Goal: Task Accomplishment & Management: Complete application form

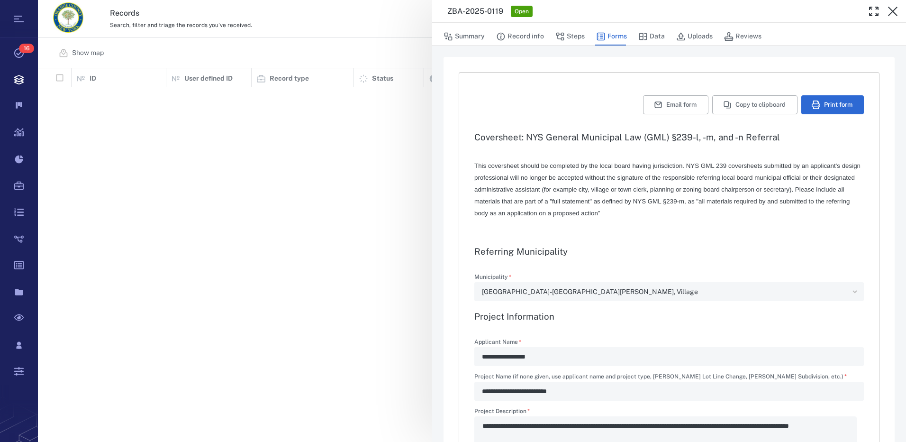
type textarea "*"
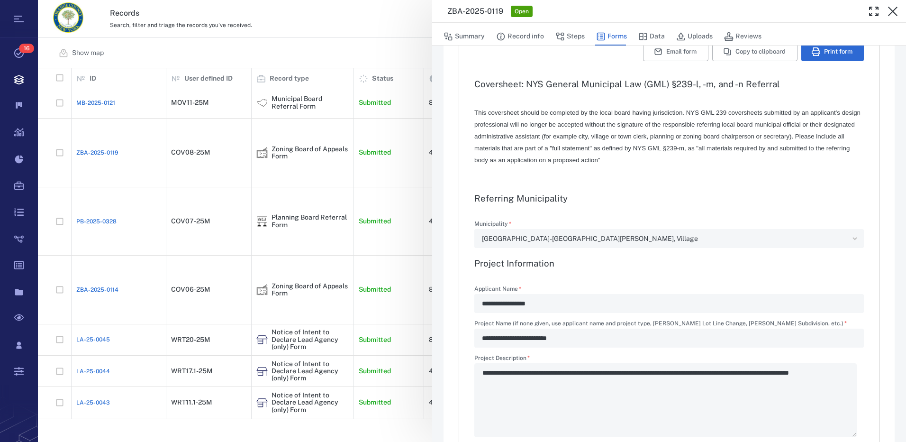
scroll to position [142, 0]
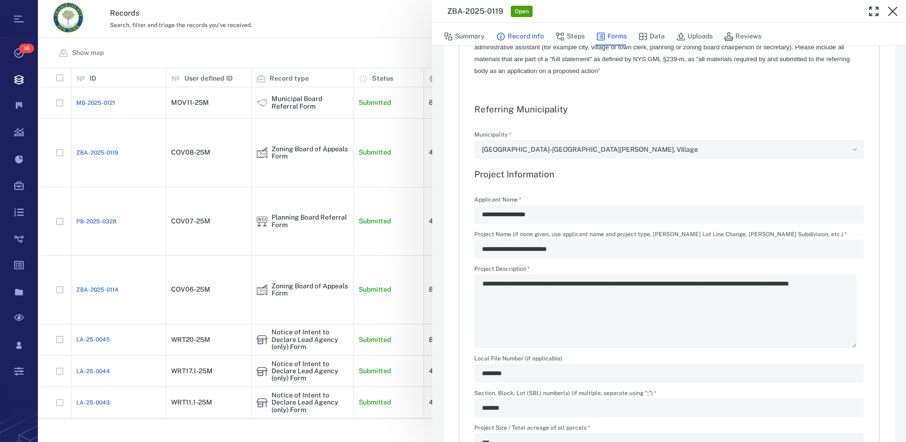
click at [541, 36] on button "Record info" at bounding box center [520, 36] width 48 height 18
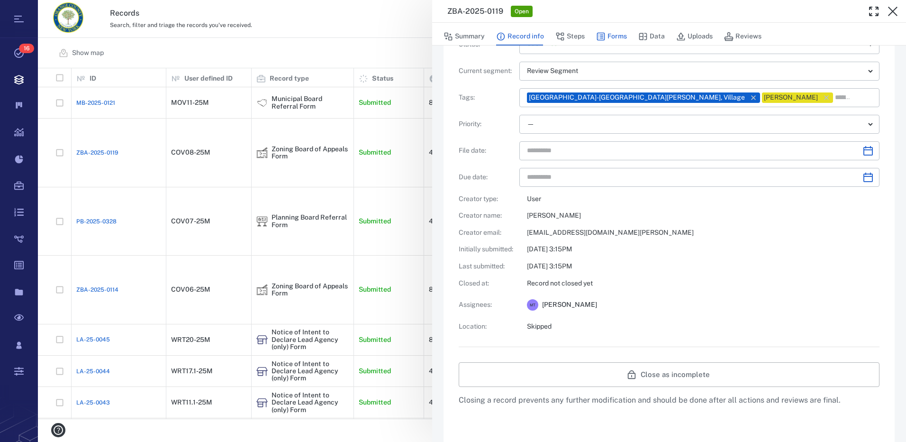
click at [618, 37] on button "Forms" at bounding box center [611, 36] width 31 height 18
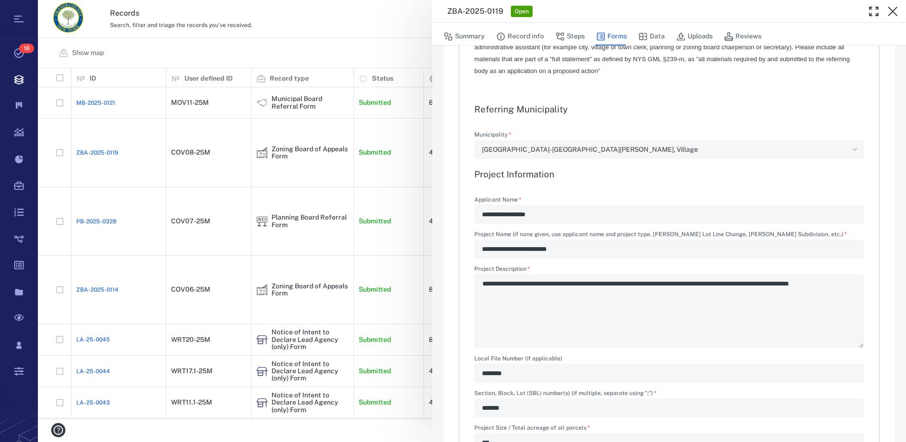
type textarea "*"
type input "**********"
type textarea "*"
click at [575, 35] on button "Steps" at bounding box center [569, 36] width 29 height 18
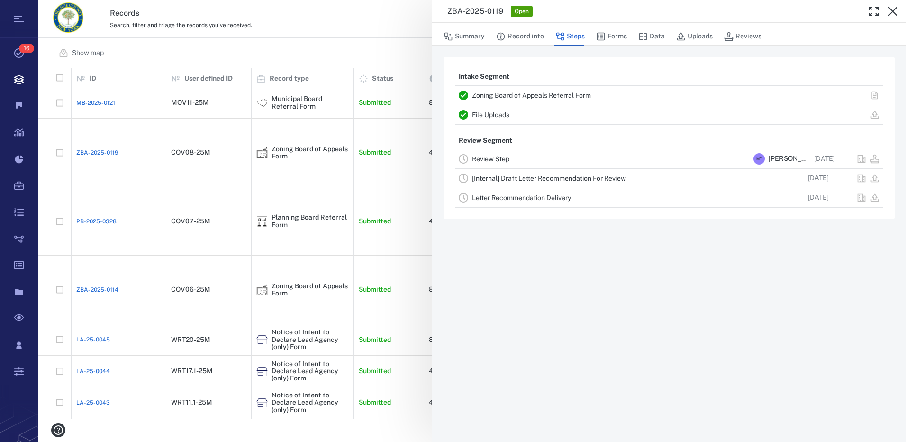
click at [505, 158] on link "Review Step" at bounding box center [490, 159] width 37 height 8
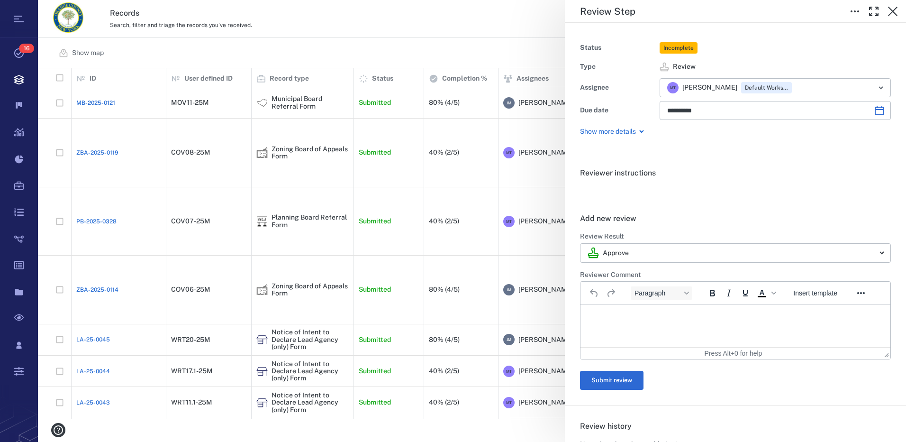
click at [616, 315] on p "Rich Text Area. Press ALT-0 for help." at bounding box center [735, 316] width 294 height 9
click at [608, 380] on button "Submit review" at bounding box center [611, 379] width 63 height 19
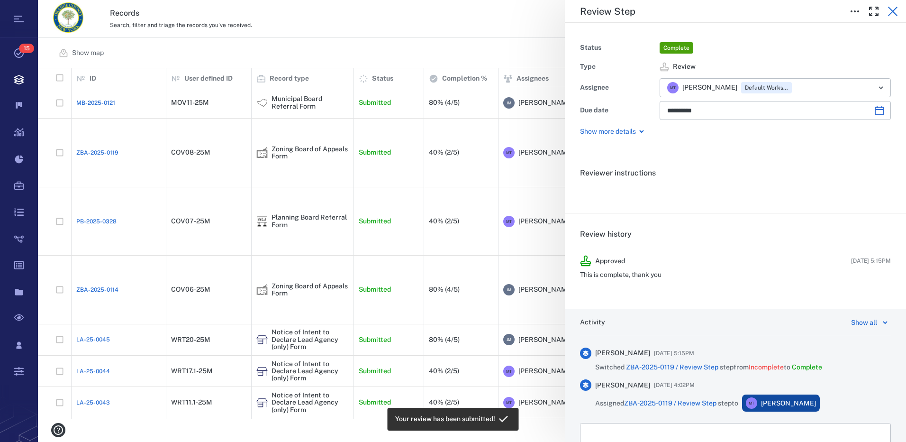
click at [889, 10] on icon "button" at bounding box center [892, 11] width 11 height 11
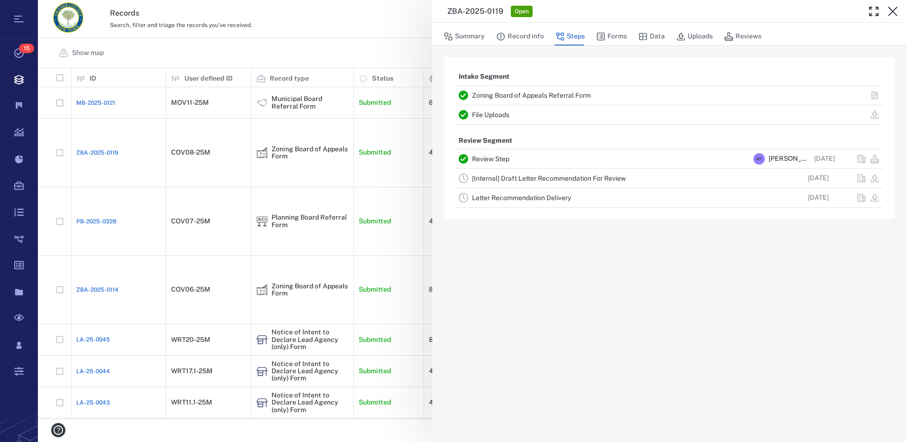
click at [492, 176] on link "[Internal] Draft Letter Recommendation For Review" at bounding box center [549, 178] width 154 height 8
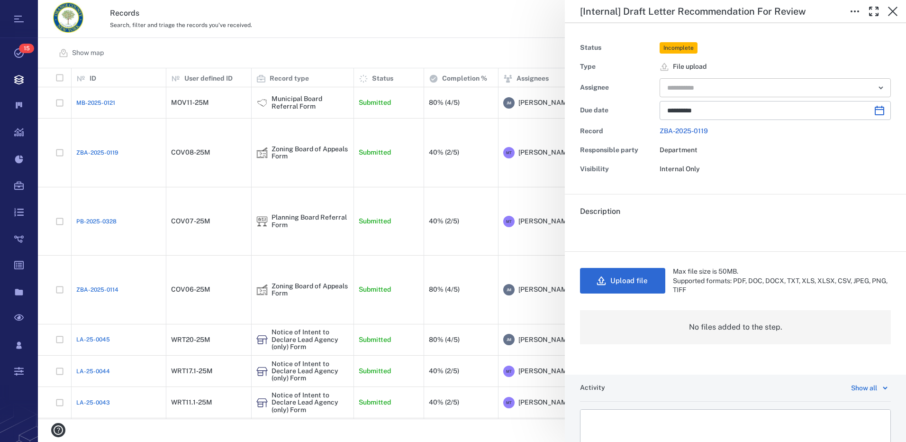
click at [877, 85] on icon "Open" at bounding box center [880, 87] width 11 height 11
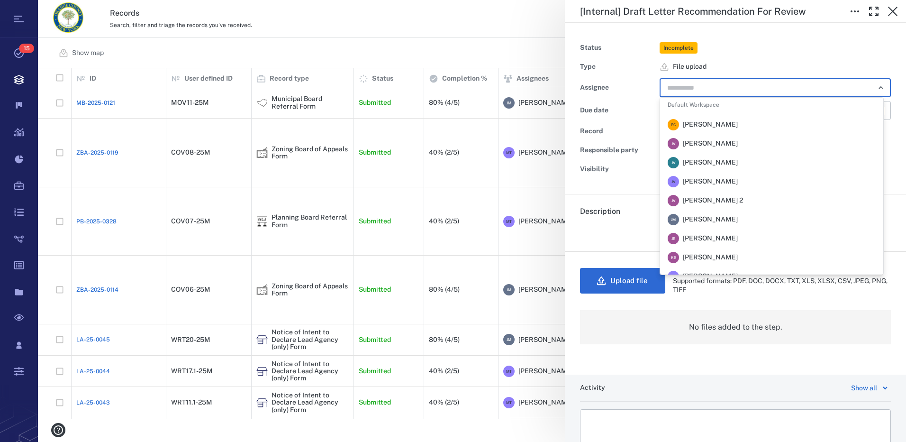
scroll to position [142, 0]
click at [714, 169] on span "[PERSON_NAME]" at bounding box center [710, 167] width 55 height 9
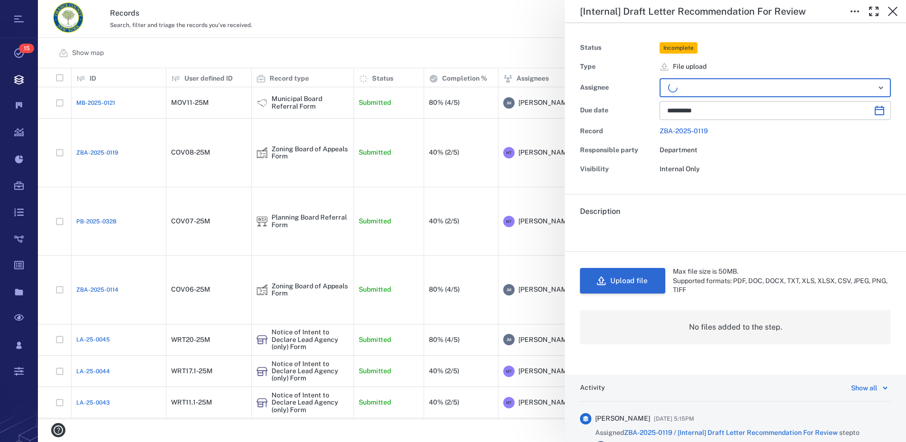
click at [636, 283] on button "Upload file" at bounding box center [622, 281] width 85 height 26
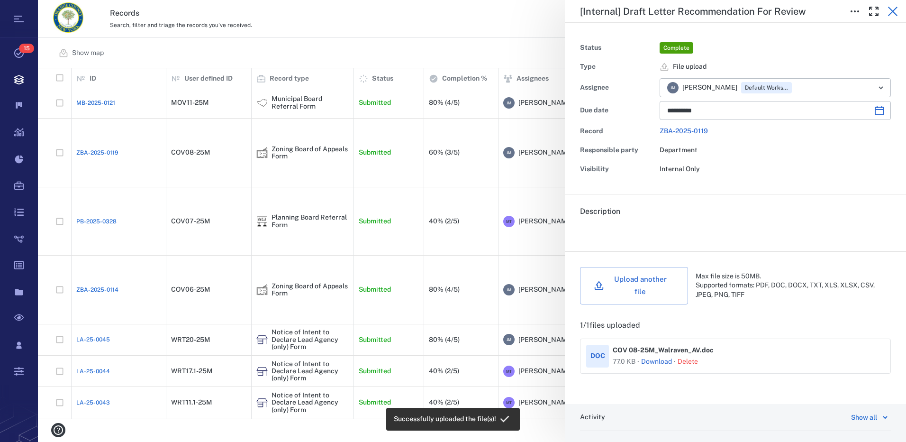
click at [893, 10] on icon "button" at bounding box center [892, 11] width 9 height 9
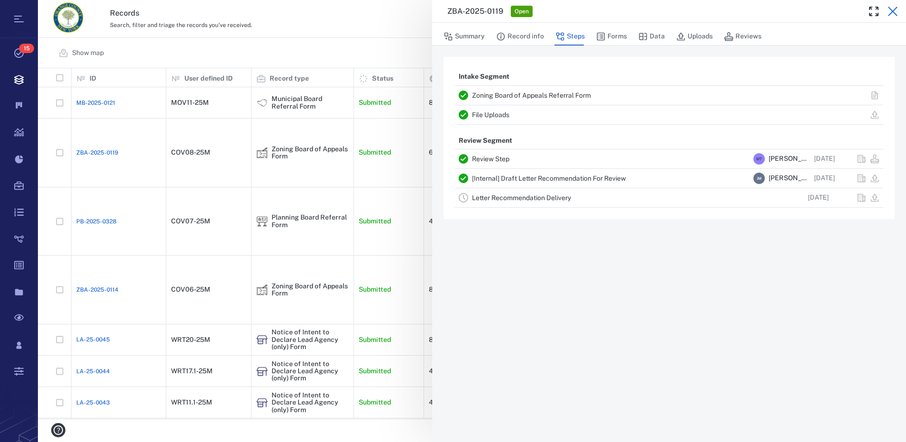
click at [893, 13] on icon "button" at bounding box center [892, 11] width 11 height 11
